Goal: Check status: Check status

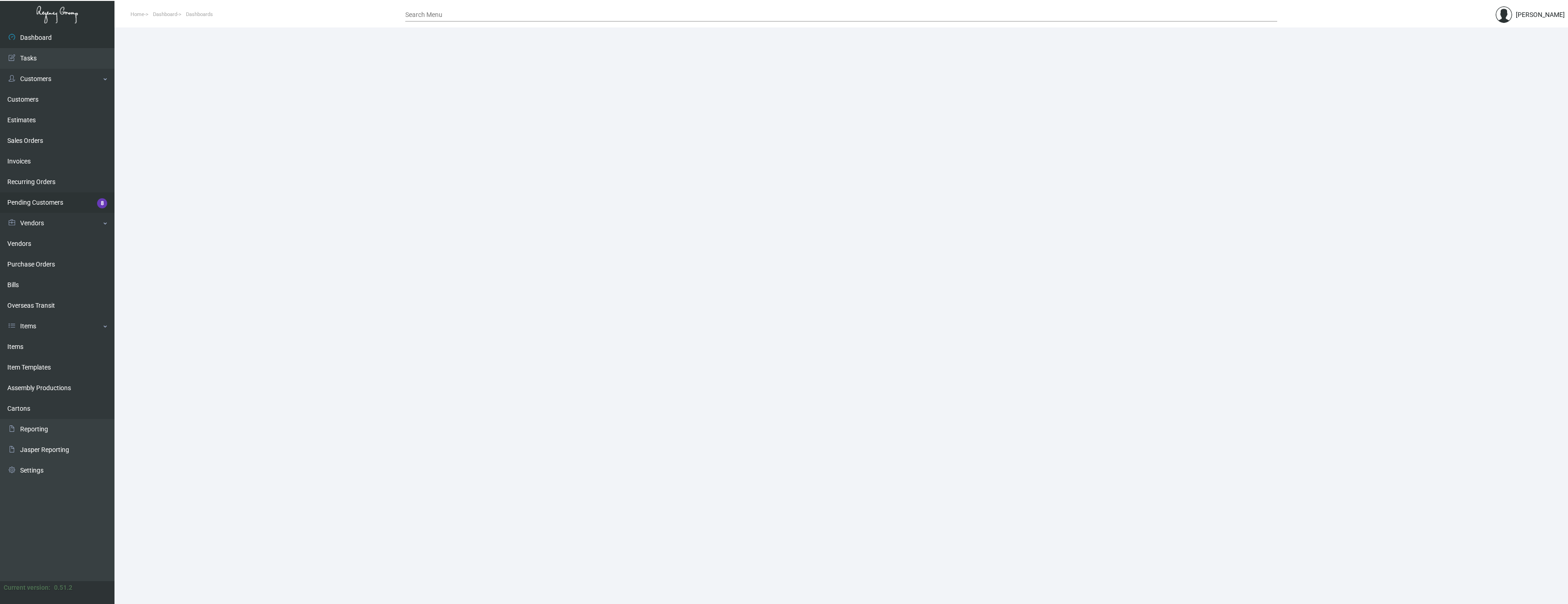
click at [51, 203] on link "Pending Customers 8" at bounding box center [57, 203] width 114 height 21
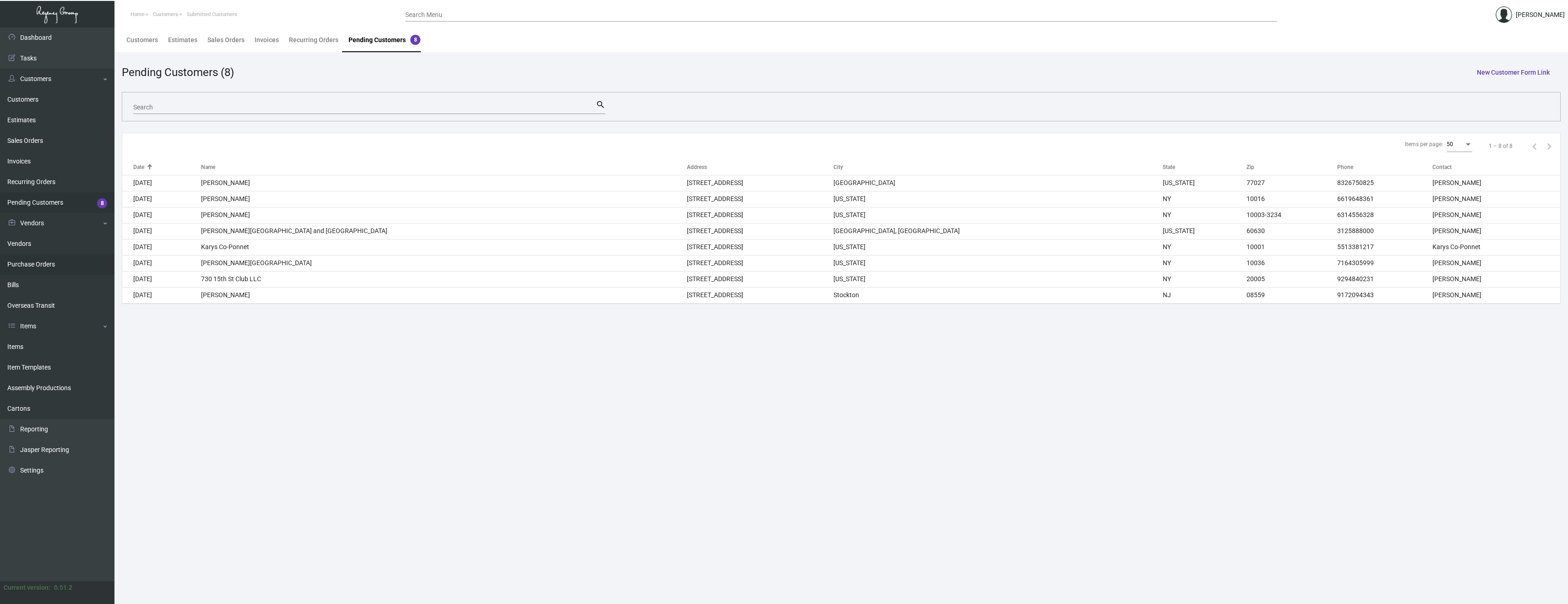
click at [37, 264] on link "Purchase Orders" at bounding box center [57, 265] width 114 height 21
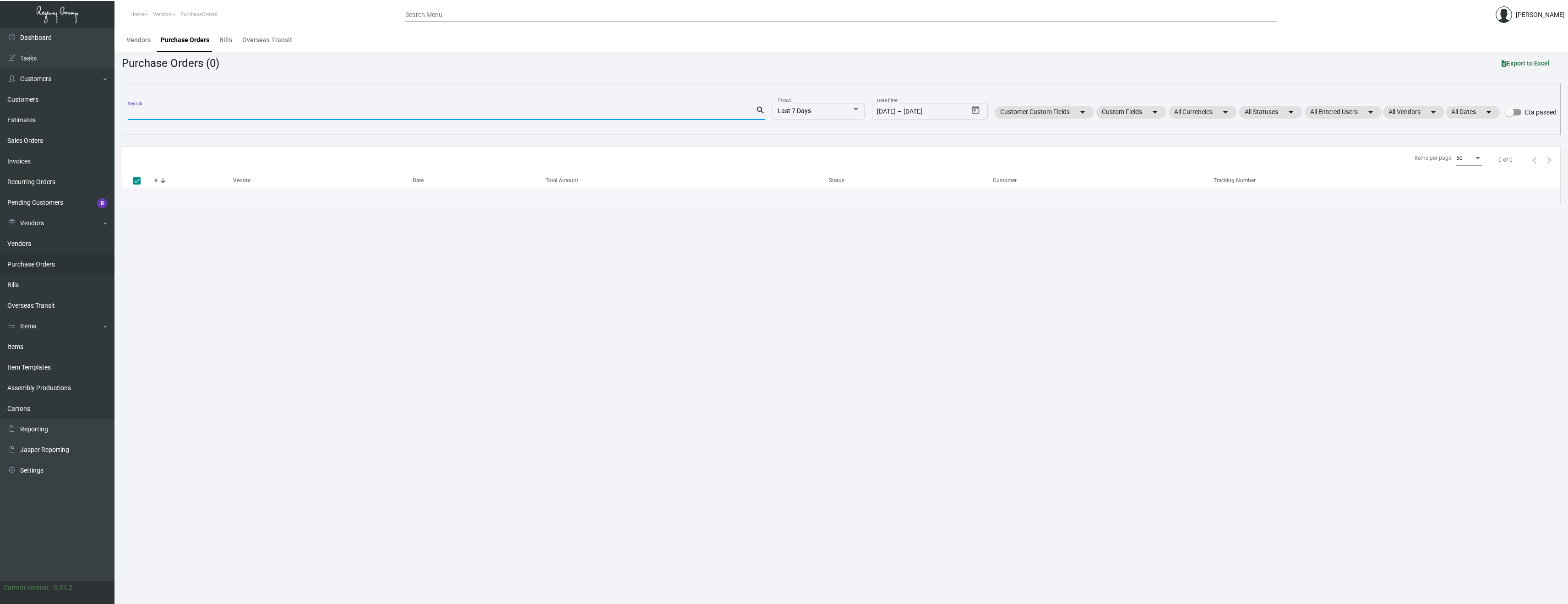
click at [172, 110] on input "Search" at bounding box center [441, 113] width 628 height 7
paste input "106239"
type input "106239"
checkbox input "false"
type input "106239"
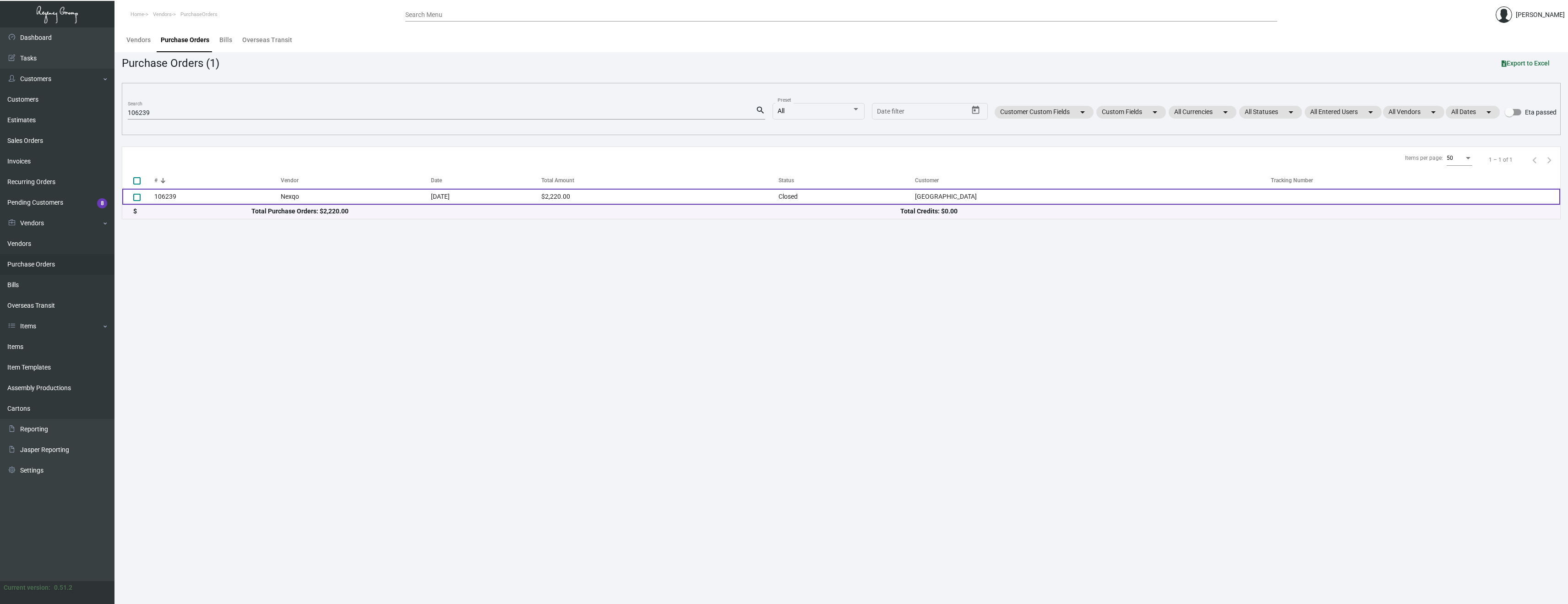
click at [162, 197] on td "106239" at bounding box center [218, 197] width 127 height 16
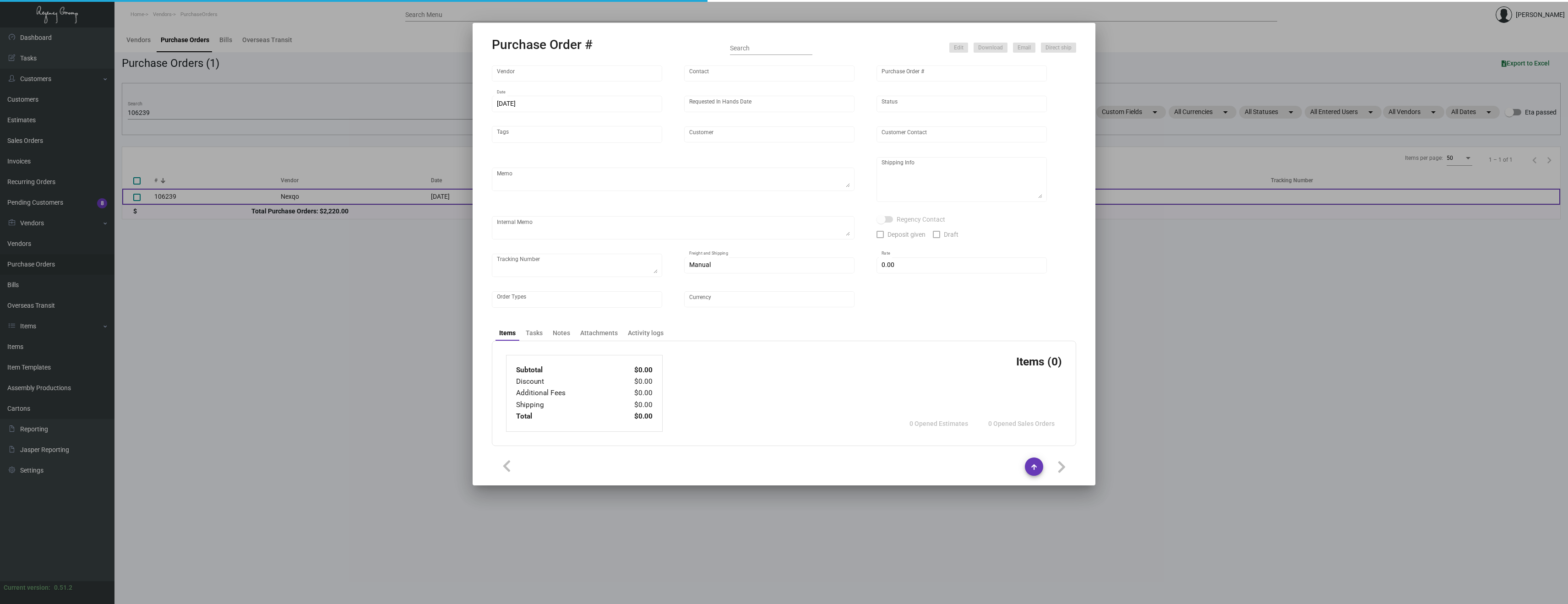
type input "Nexqo"
type input "[PERSON_NAME]"
type input "106239"
type input "[DATE]"
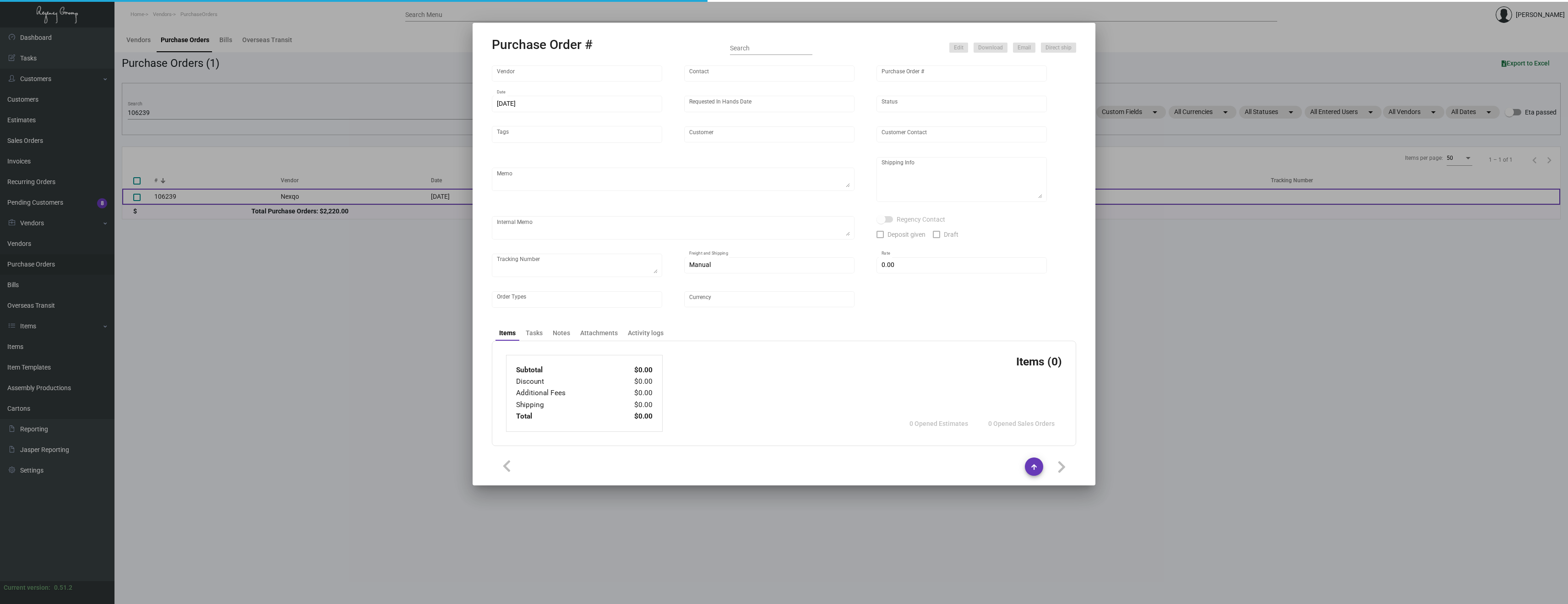
type input "[GEOGRAPHIC_DATA]"
type textarea "Please ship by boat to our NJ warehouse."
type textarea "Regency Group NJ - [PERSON_NAME] [STREET_ADDRESS]"
checkbox input "true"
type input "$ 0.00"
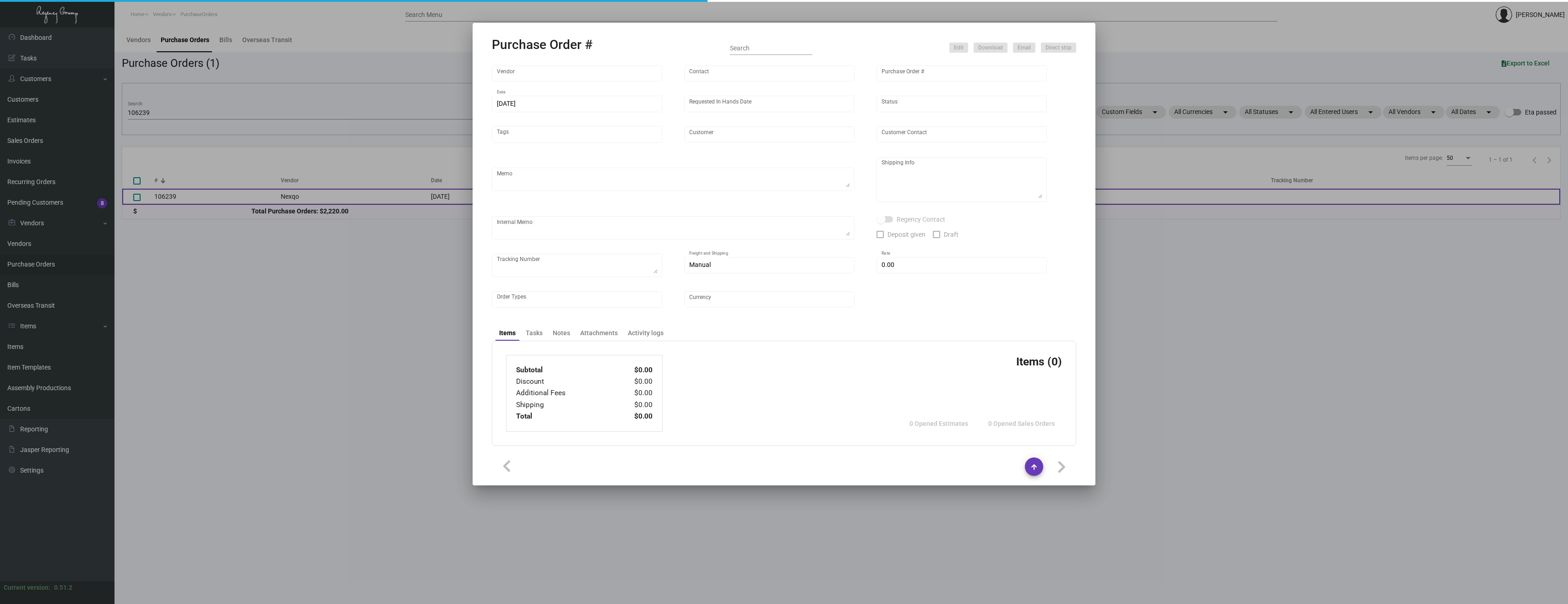
type input "United States Dollar $"
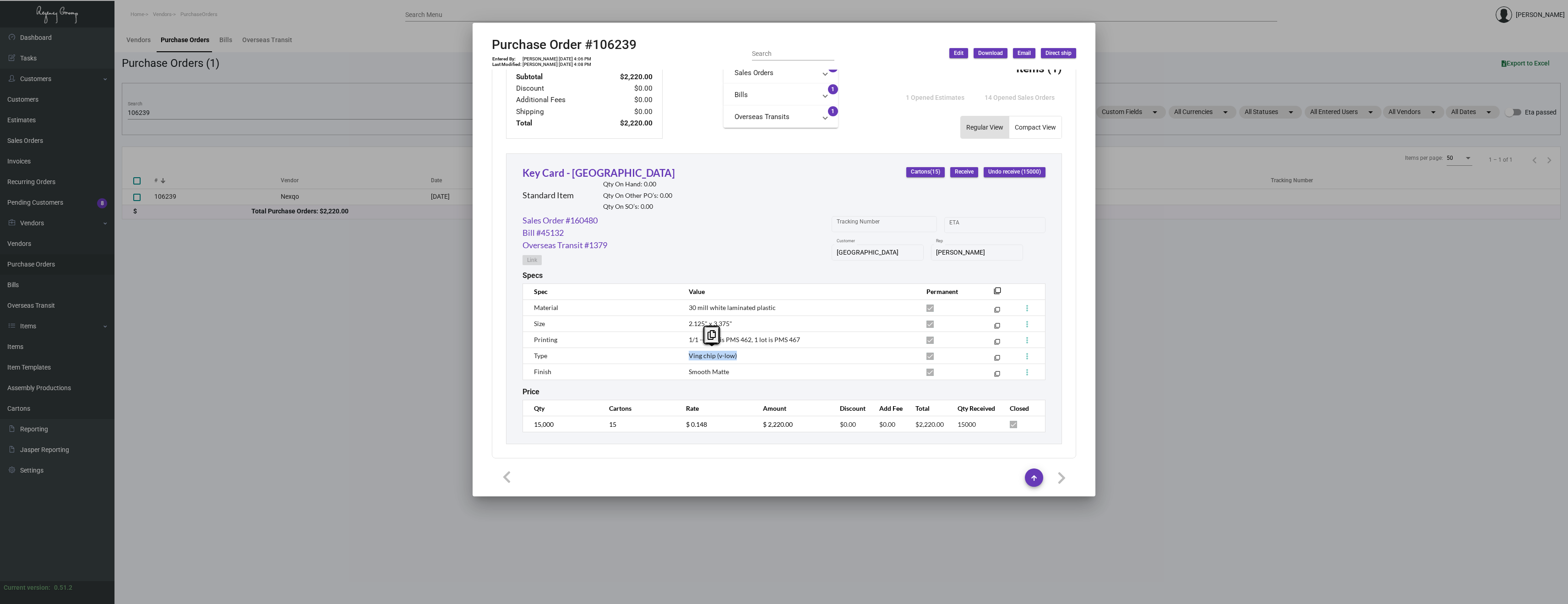
drag, startPoint x: 768, startPoint y: 356, endPoint x: 685, endPoint y: 356, distance: 83.0
click at [685, 356] on td "Ving chip (v-low)" at bounding box center [798, 356] width 237 height 16
copy span "Ving chip (v-low)"
drag, startPoint x: 643, startPoint y: 43, endPoint x: 595, endPoint y: 43, distance: 48.0
click at [595, 43] on div "Purchase Order #106239 Entered By: [PERSON_NAME] [DATE] 4:06 PM Last Modified: …" at bounding box center [784, 53] width 584 height 32
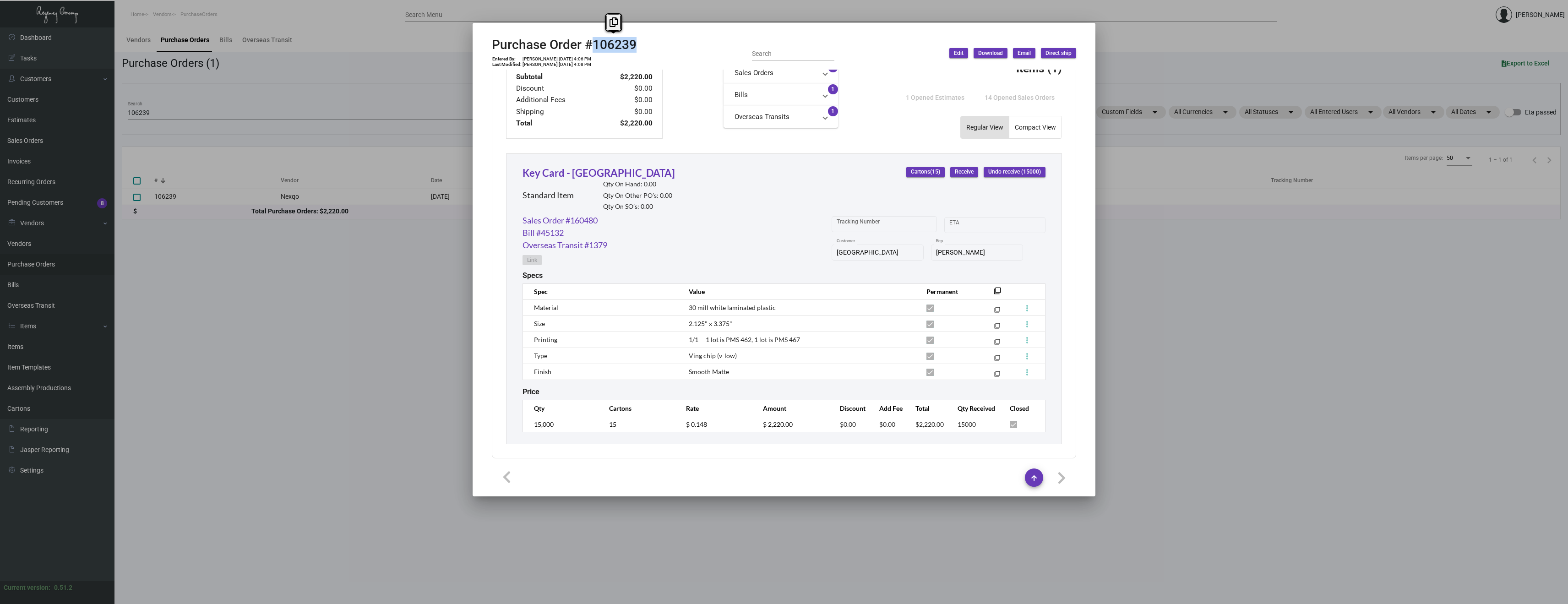
copy h2 "106239"
click at [343, 287] on div at bounding box center [784, 302] width 1568 height 604
